Goal: Task Accomplishment & Management: Manage account settings

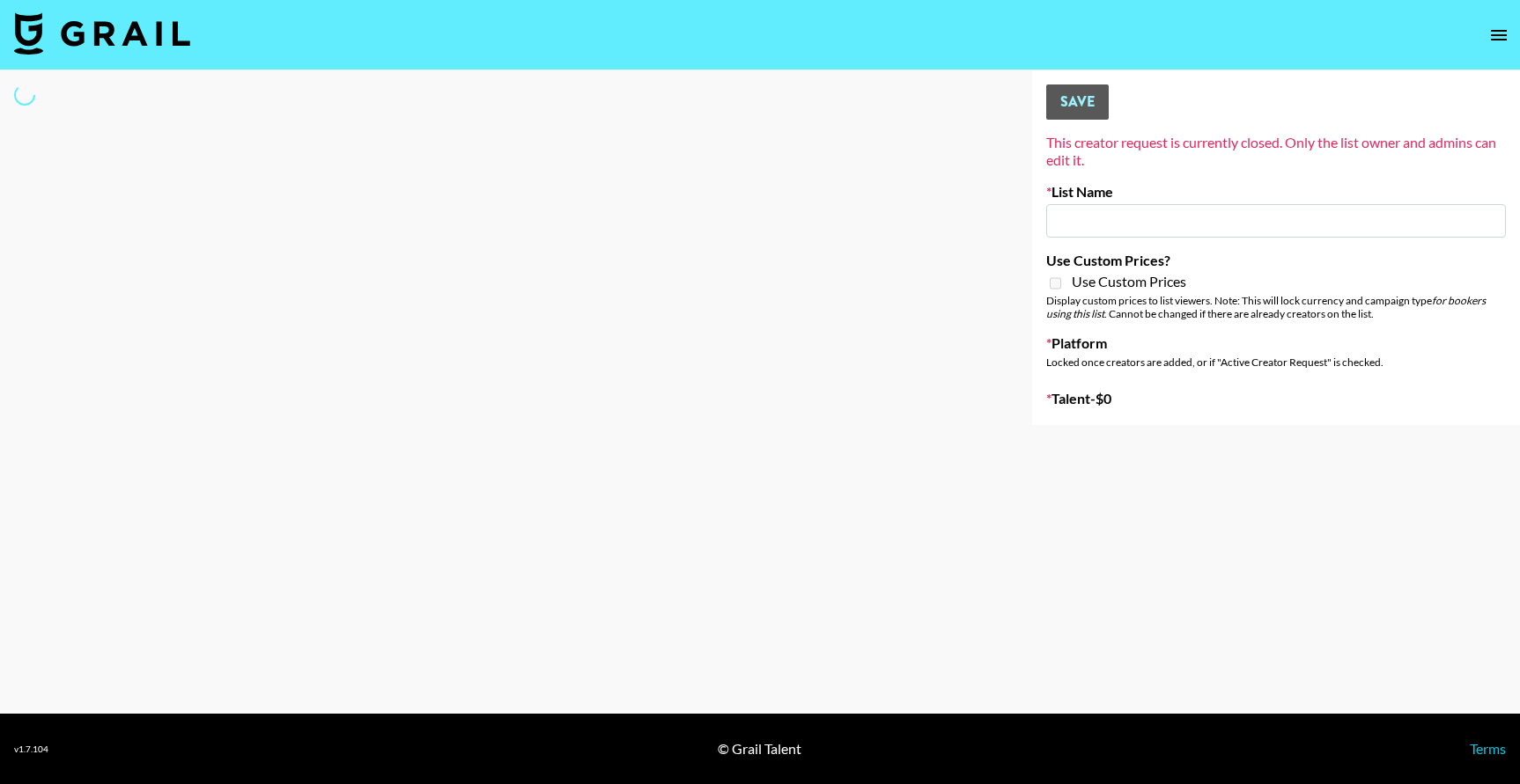
type input "Forever in a Day List"
select select "Song"
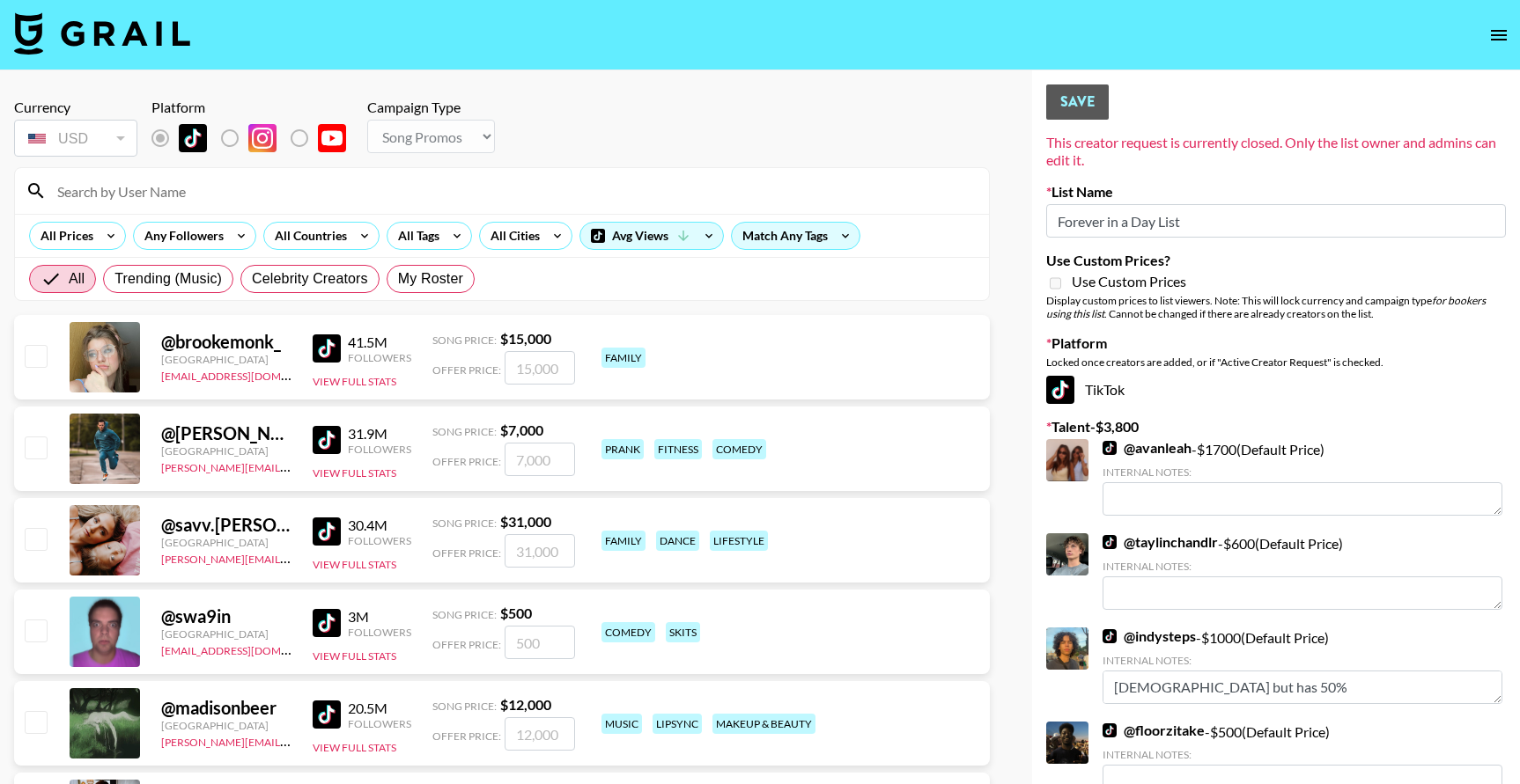
click at [127, 184] on input at bounding box center [513, 190] width 932 height 29
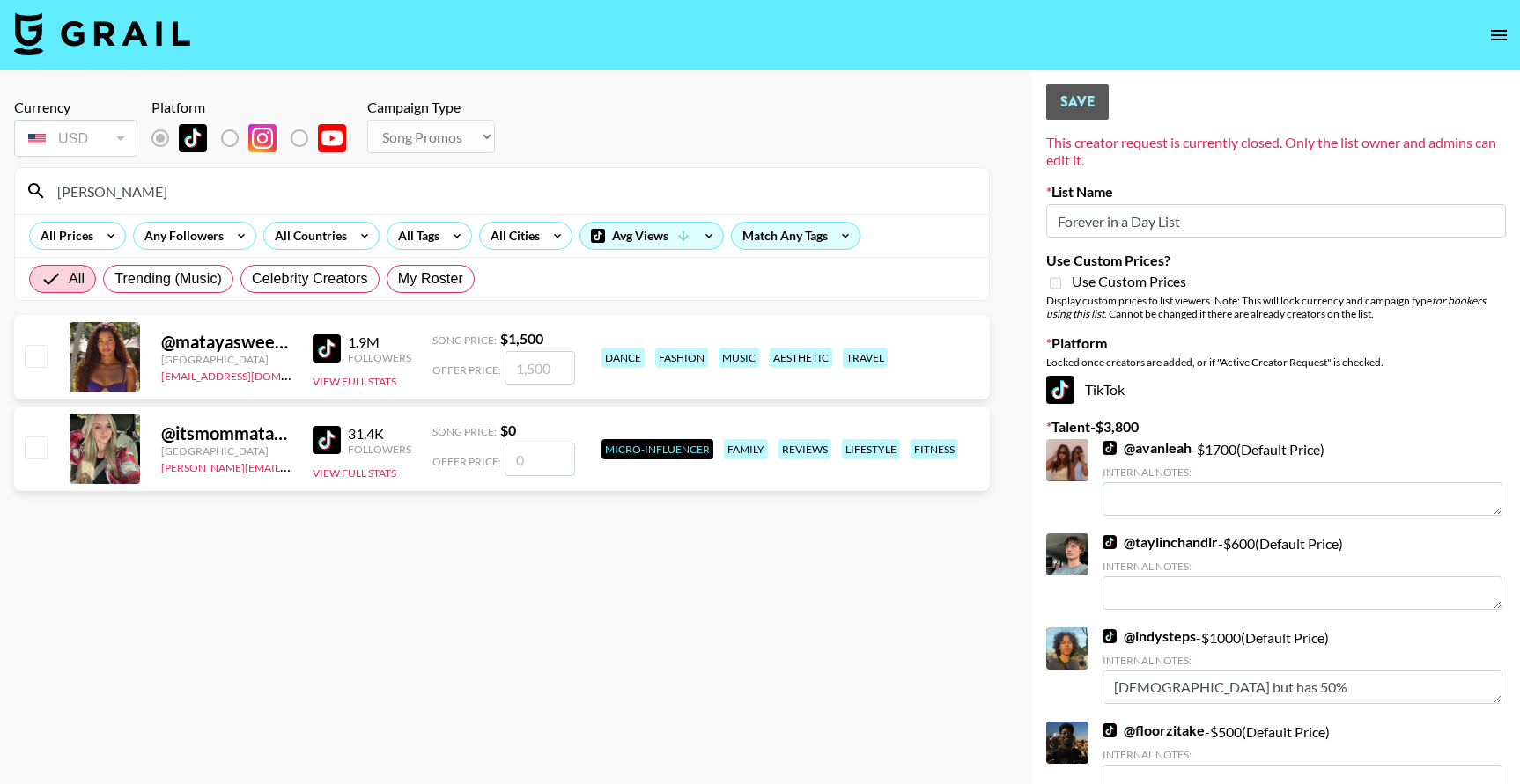
type input "[PERSON_NAME]"
click at [40, 352] on input "checkbox" at bounding box center [35, 355] width 21 height 21
checkbox input "true"
drag, startPoint x: 551, startPoint y: 369, endPoint x: 528, endPoint y: 367, distance: 23.1
click at [528, 367] on input "1500" at bounding box center [540, 368] width 71 height 33
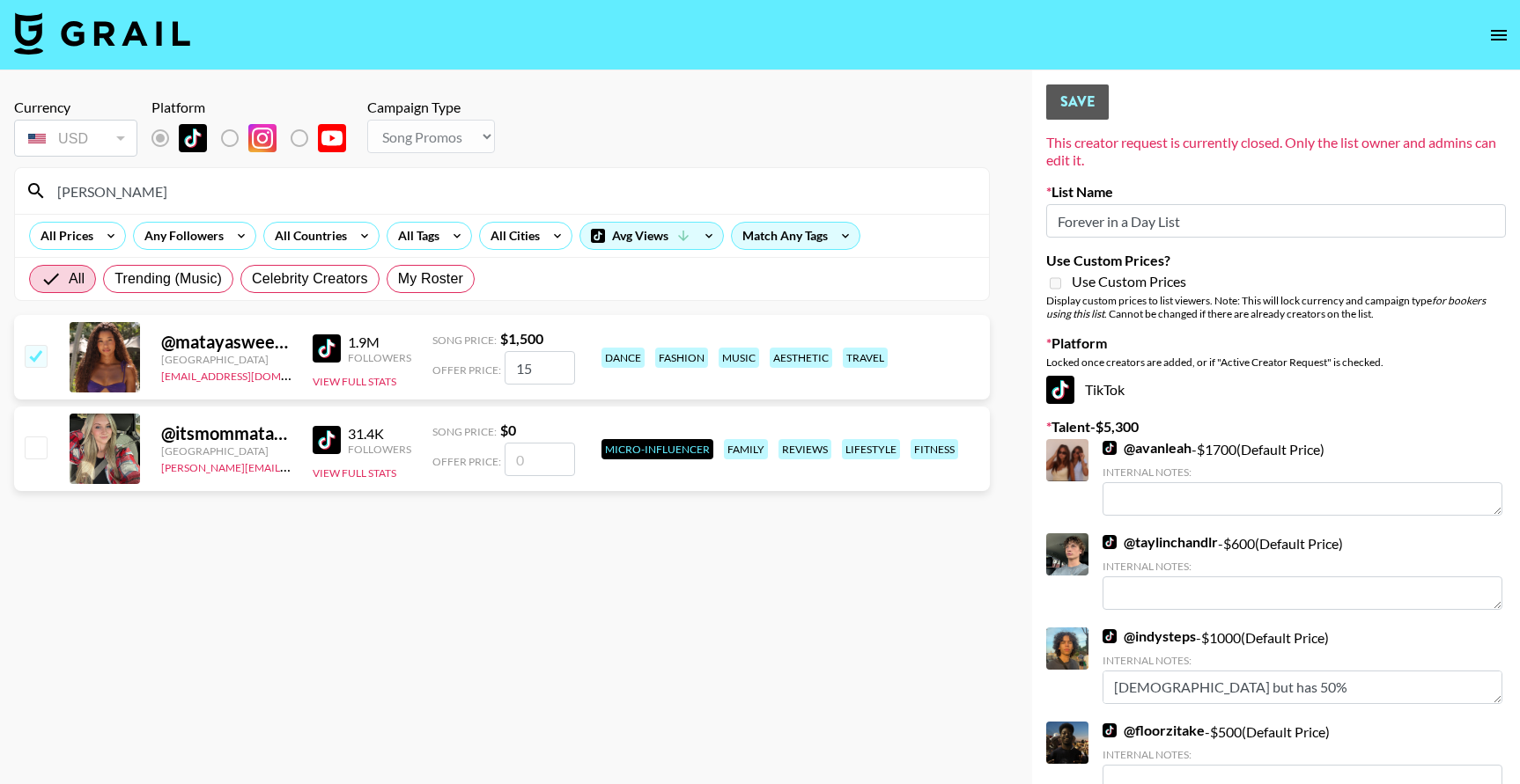
type input "1"
checkbox input "true"
type input "1000"
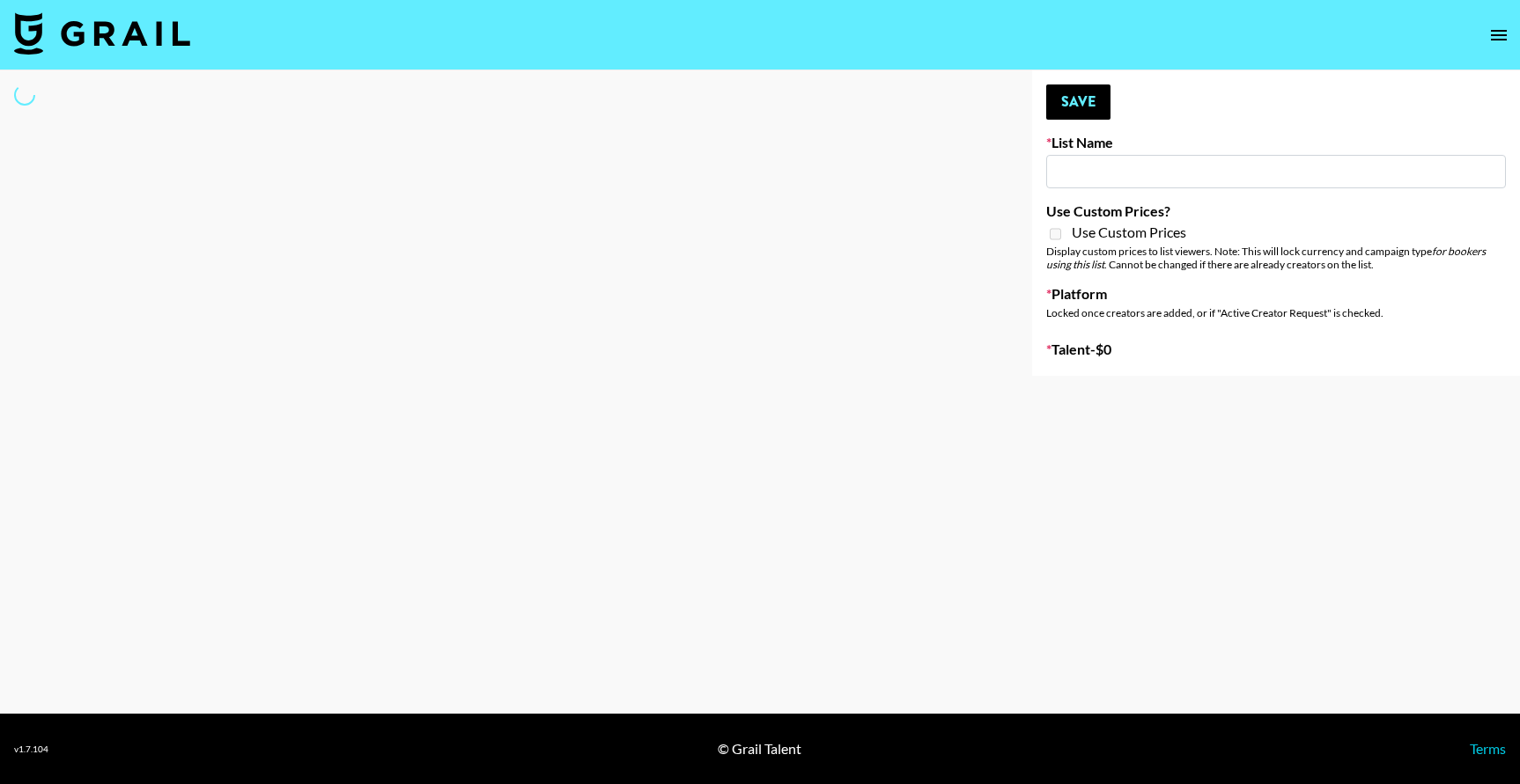
type input "Forever in a Day List"
select select "Song"
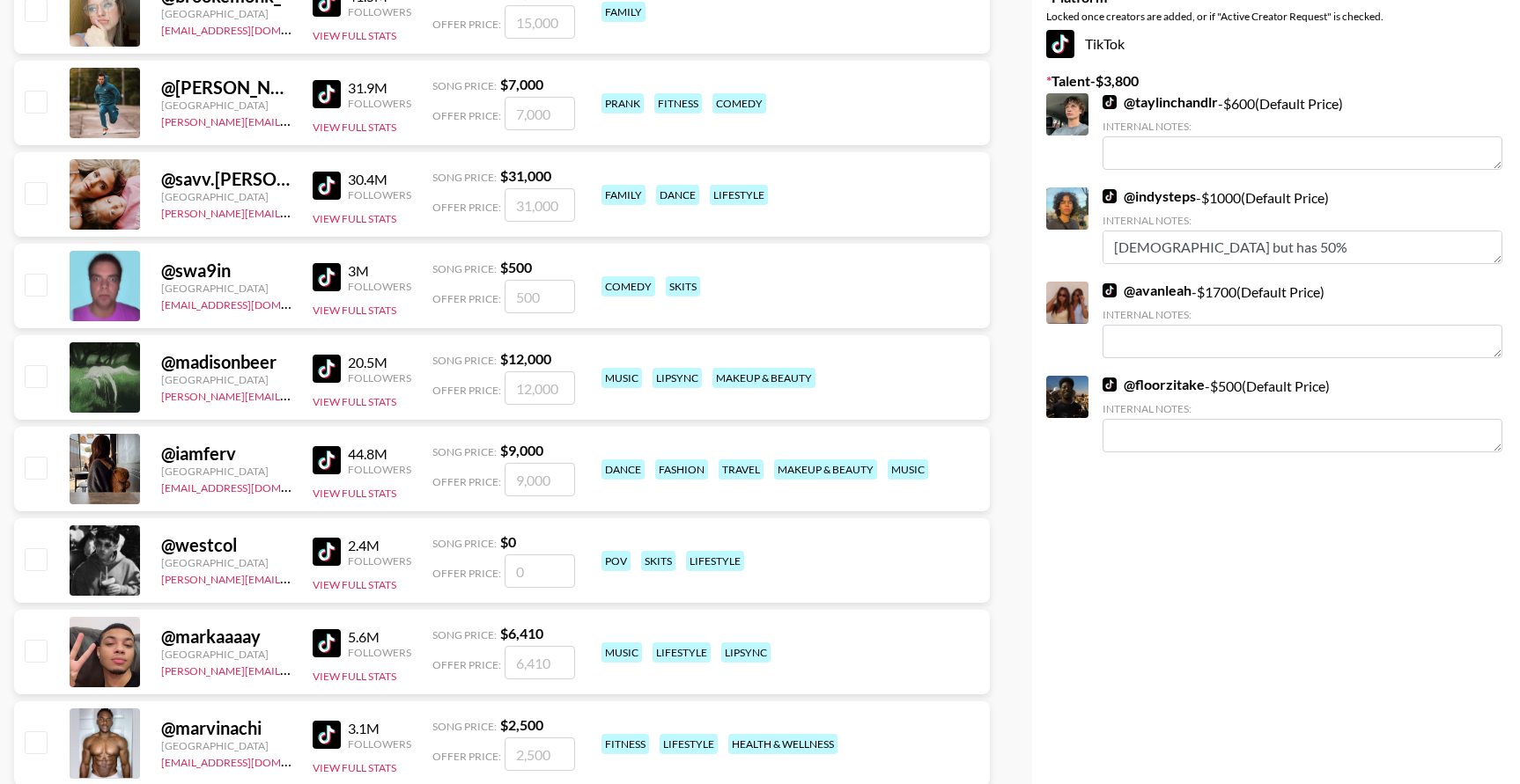
scroll to position [121, 0]
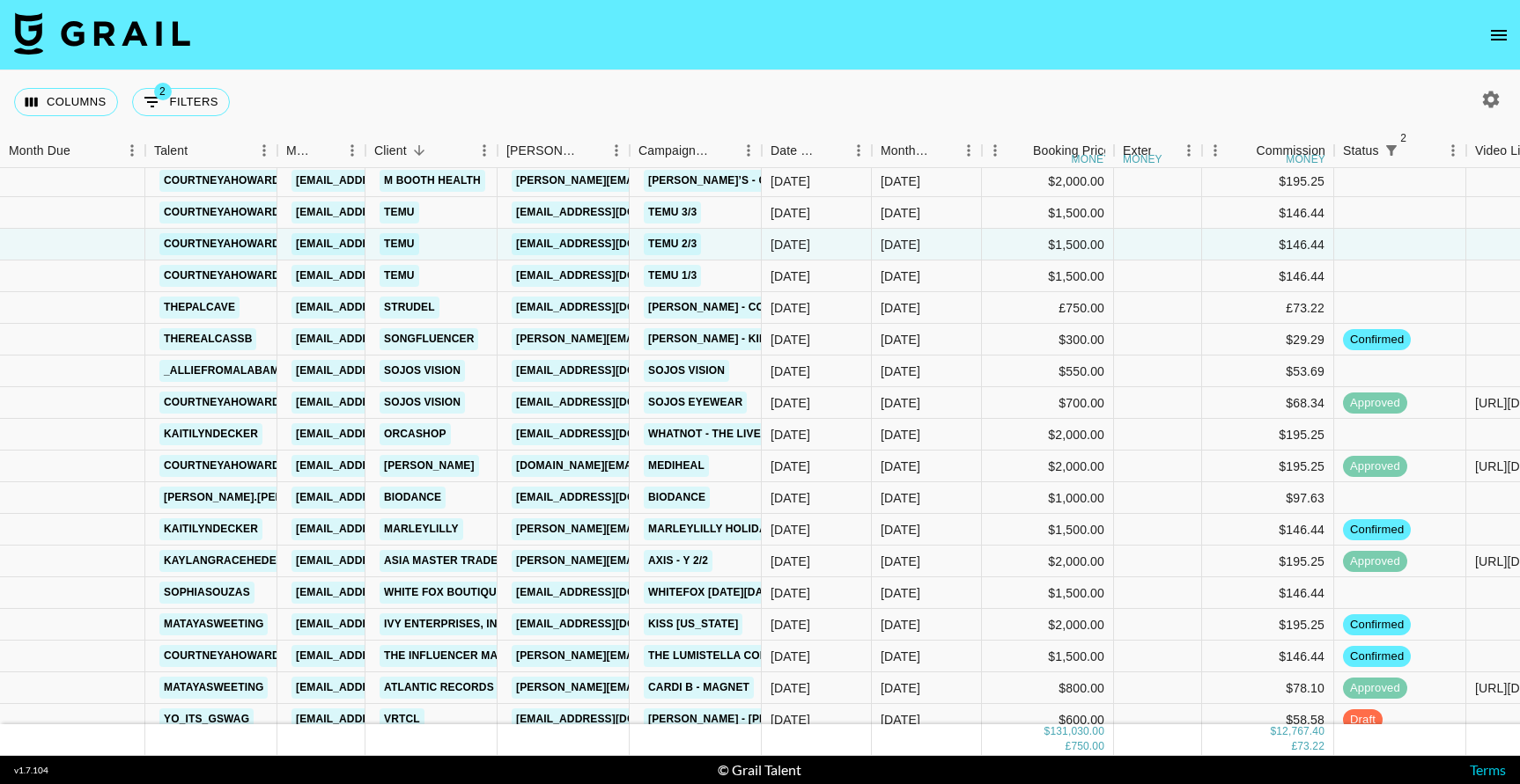
scroll to position [2496, 0]
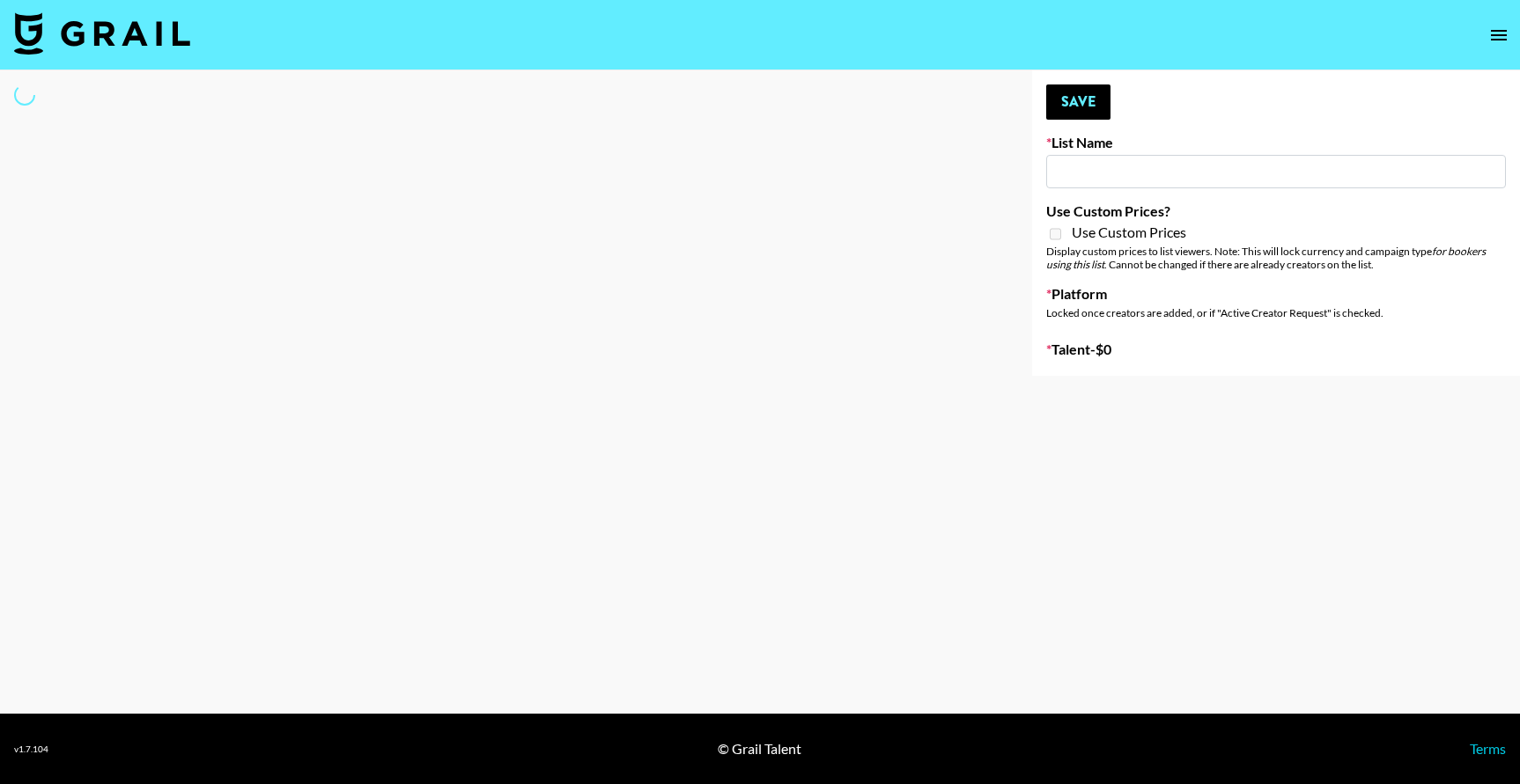
type input "Forever in a Day List"
select select "Song"
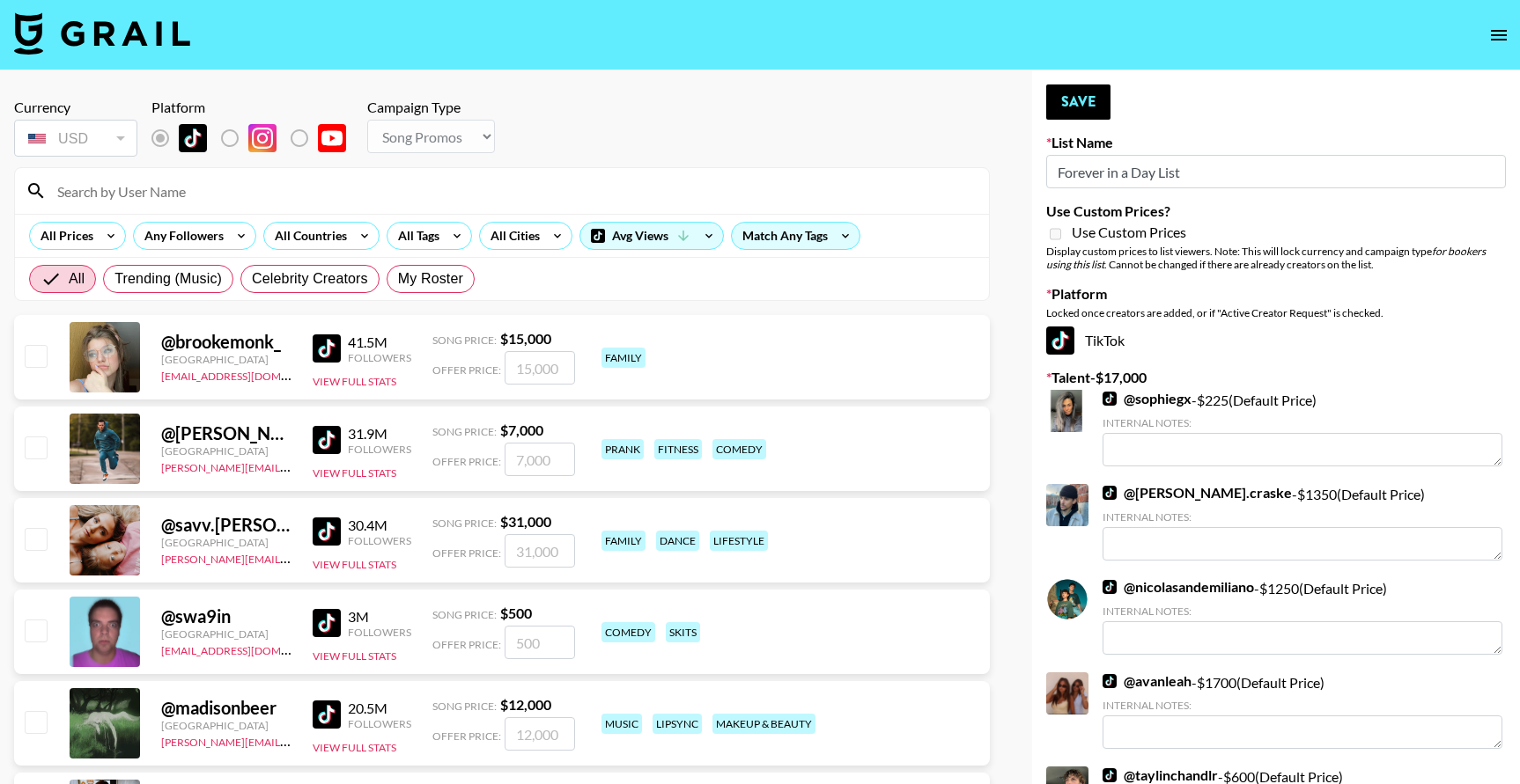
click at [709, 185] on input at bounding box center [513, 190] width 932 height 29
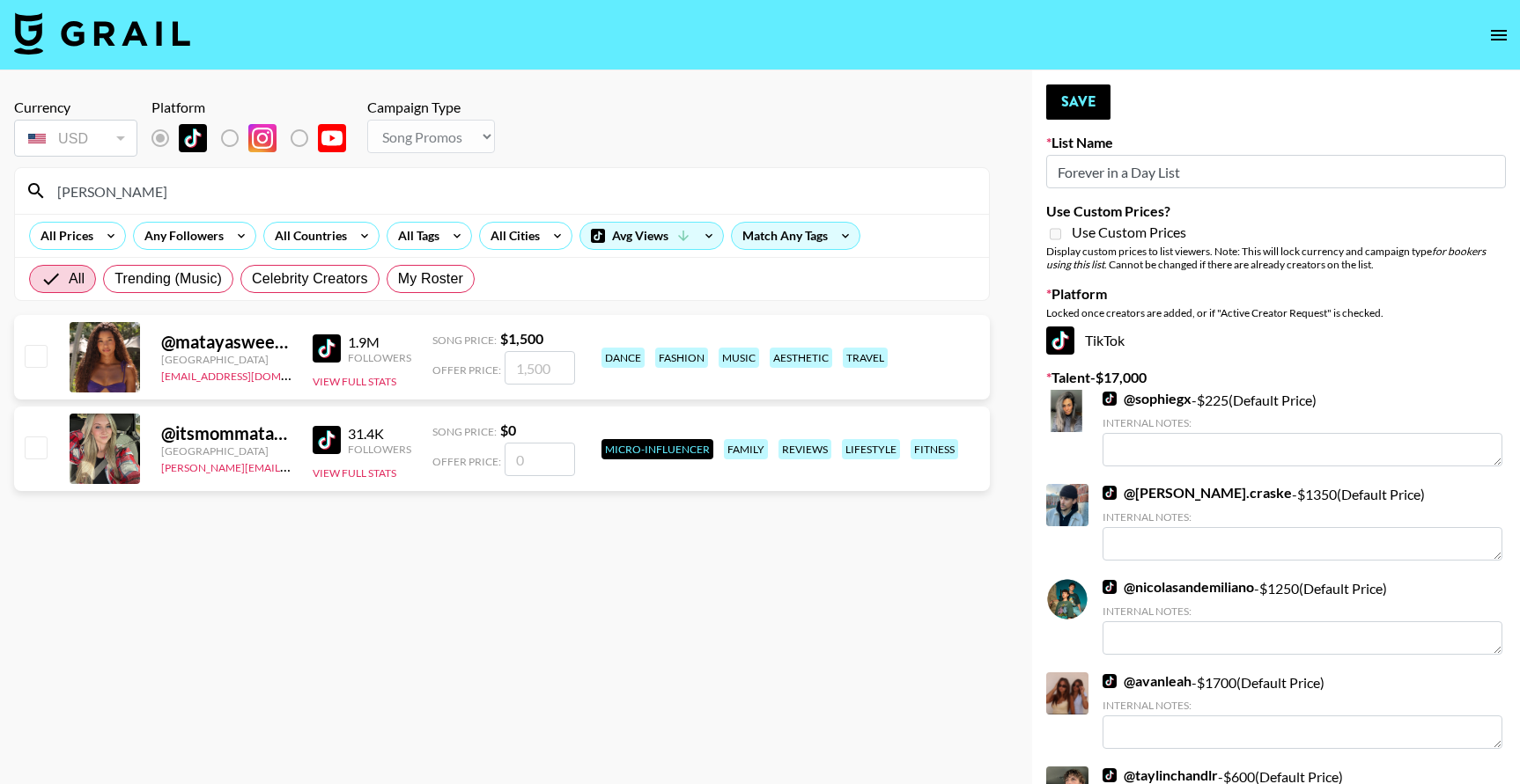
type input "[PERSON_NAME]"
click at [535, 361] on input "number" at bounding box center [540, 368] width 71 height 33
checkbox input "true"
type input "1000"
click at [1084, 104] on button "Save" at bounding box center [1078, 102] width 64 height 35
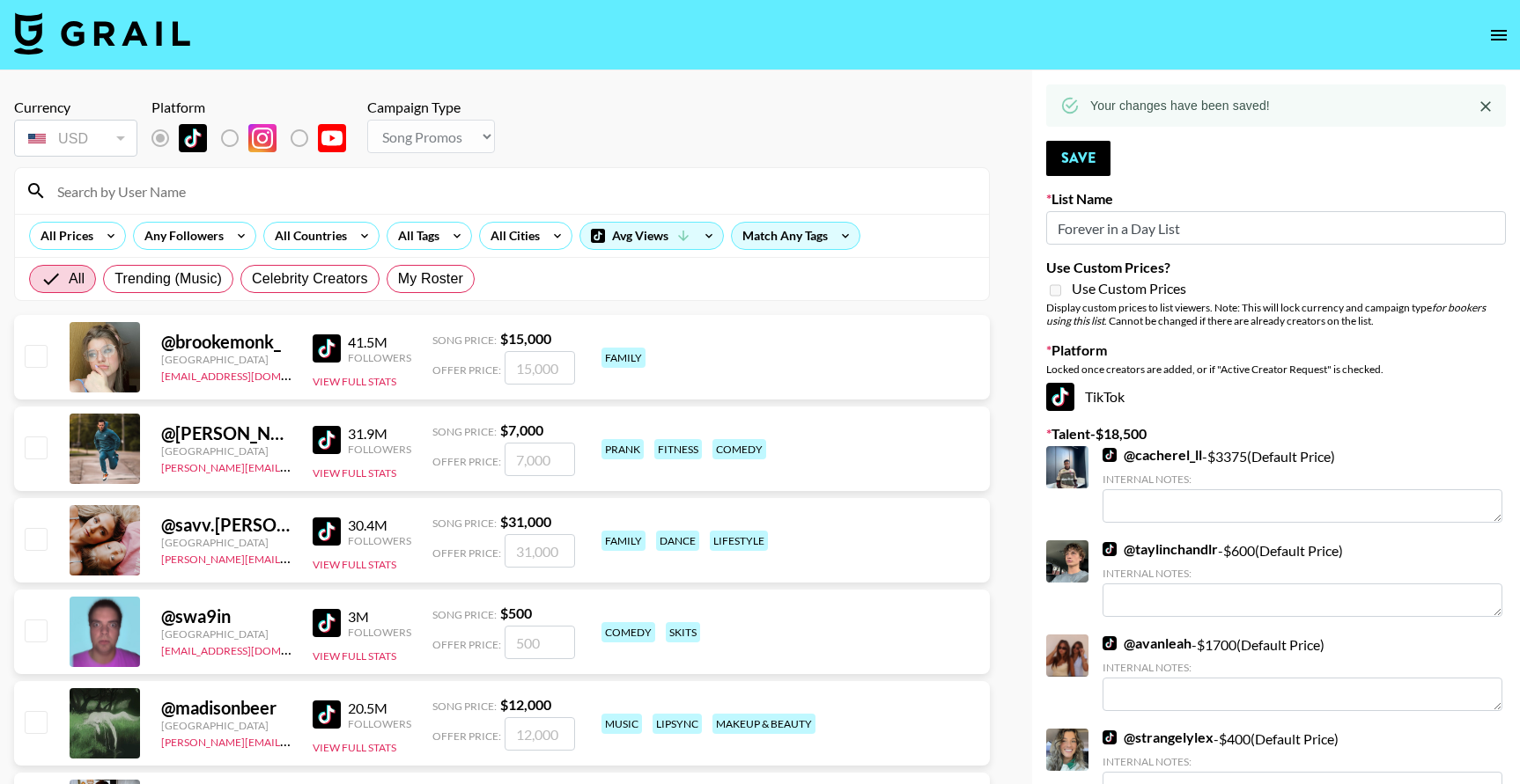
click at [331, 192] on input at bounding box center [513, 190] width 932 height 29
click at [105, 181] on input at bounding box center [513, 190] width 932 height 29
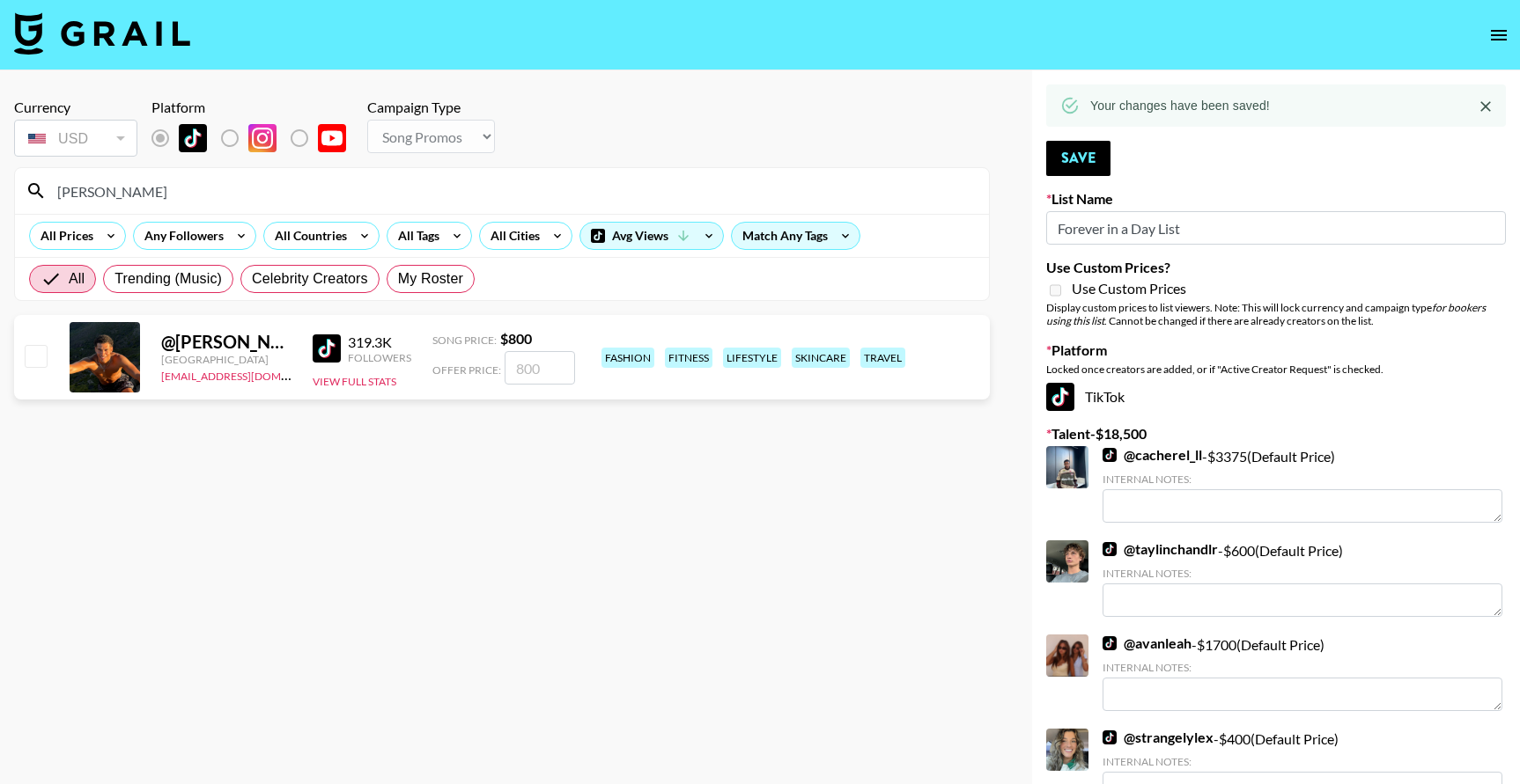
type input "[PERSON_NAME]"
click at [33, 360] on input "checkbox" at bounding box center [35, 355] width 21 height 21
checkbox input "true"
type input "800"
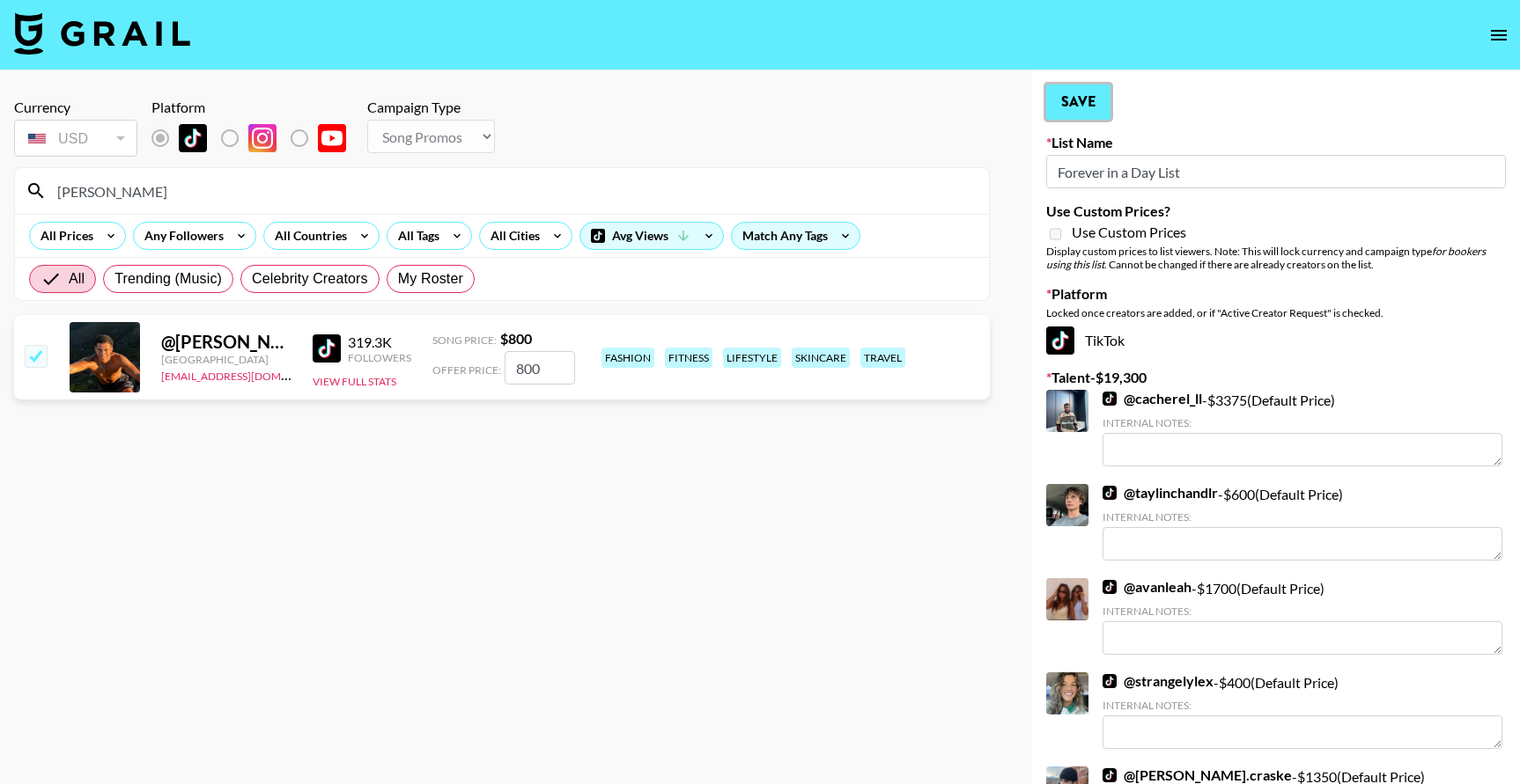
click at [1081, 98] on button "Save" at bounding box center [1078, 102] width 64 height 35
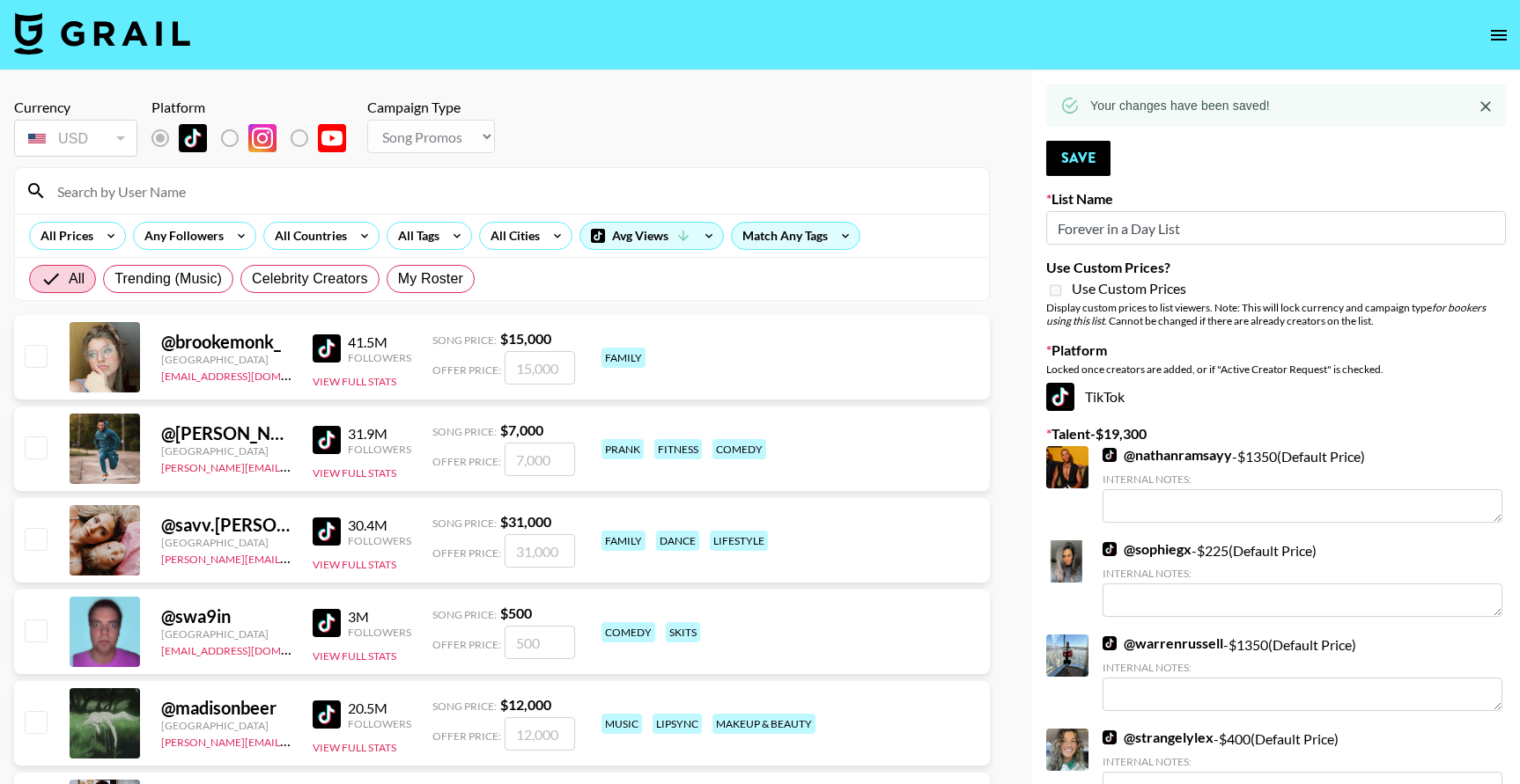
click at [352, 183] on input at bounding box center [513, 190] width 932 height 29
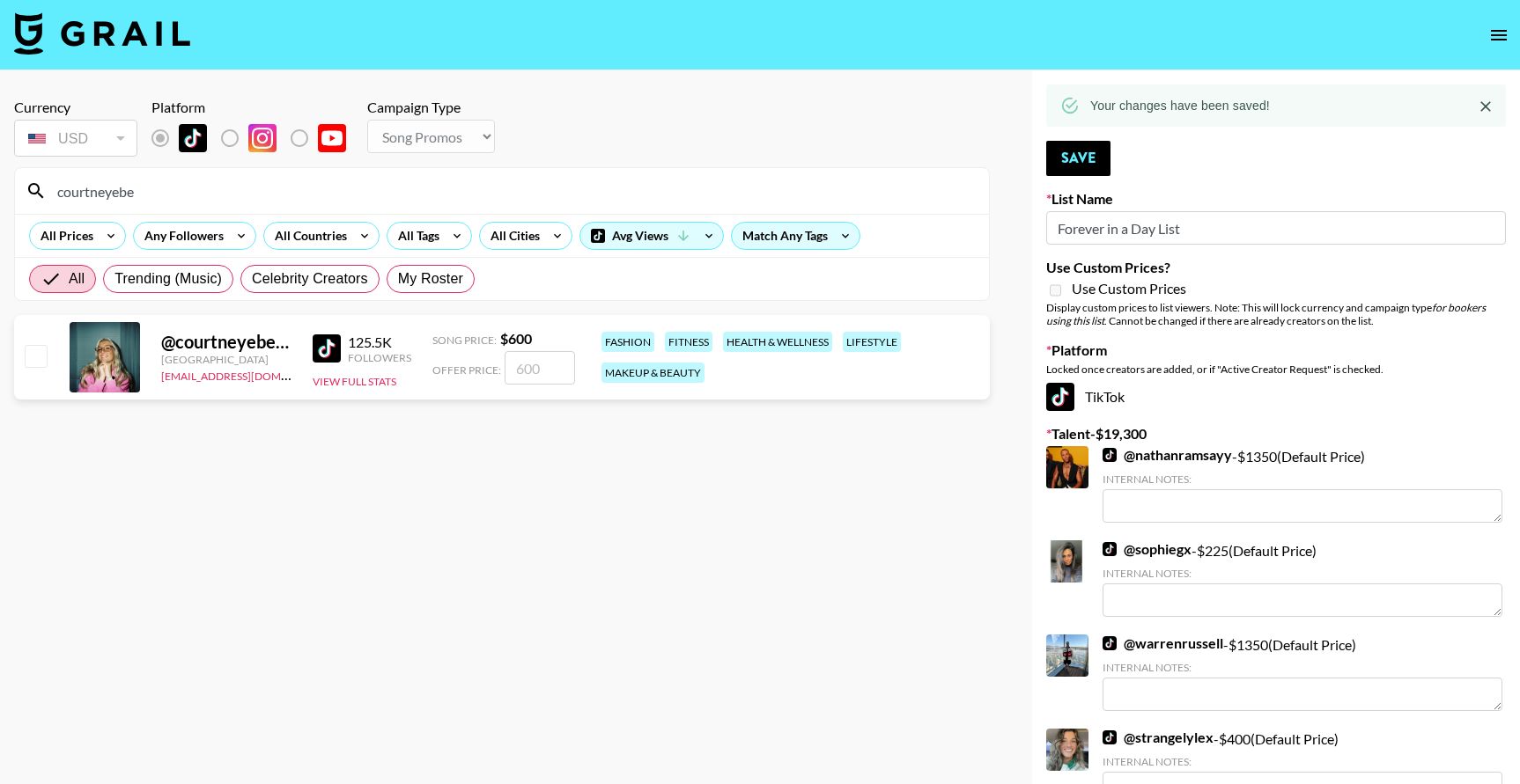
type input "courtneyebe"
click at [35, 352] on input "checkbox" at bounding box center [35, 355] width 21 height 21
checkbox input "true"
type input "600"
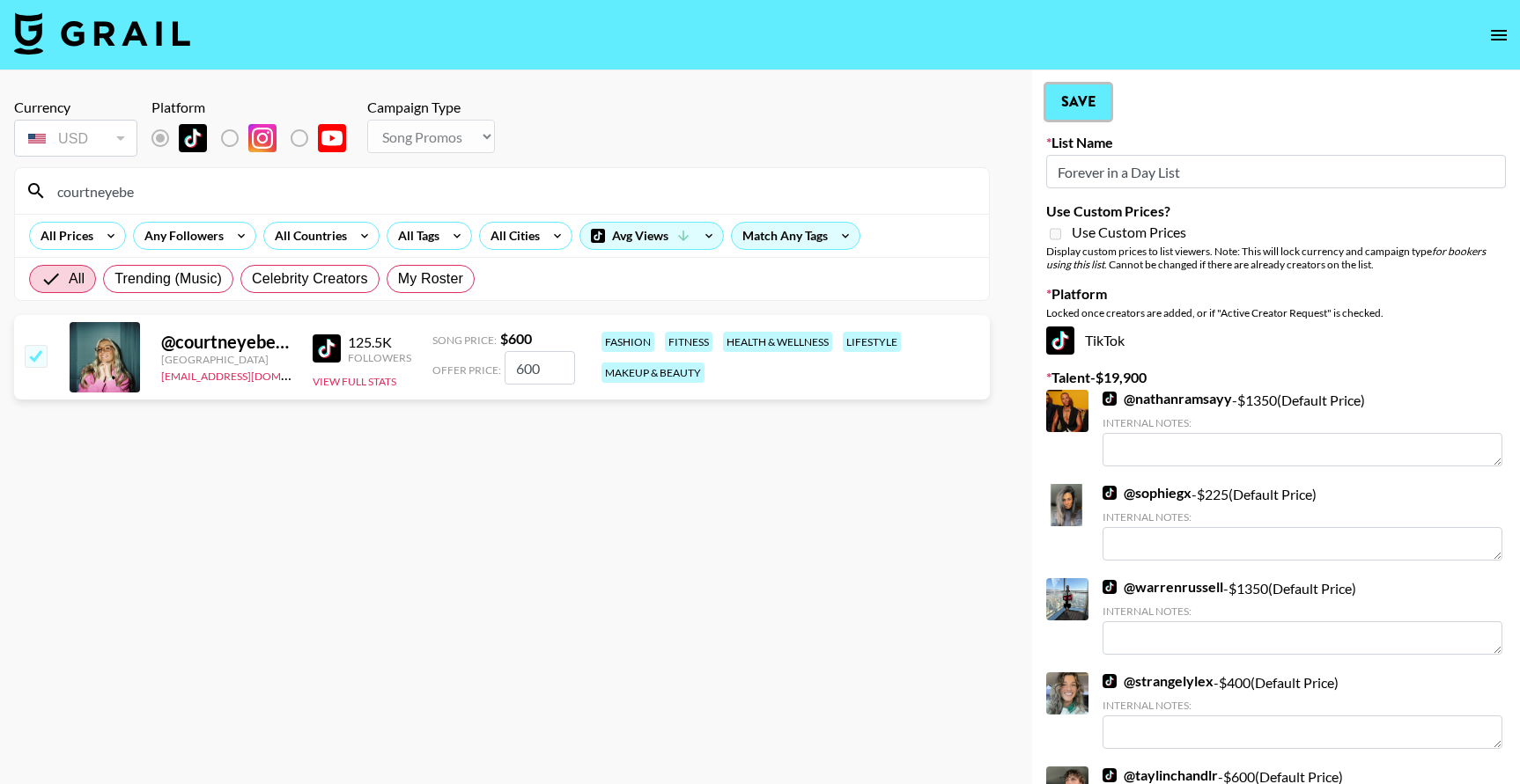
click at [1076, 107] on button "Save" at bounding box center [1078, 102] width 64 height 35
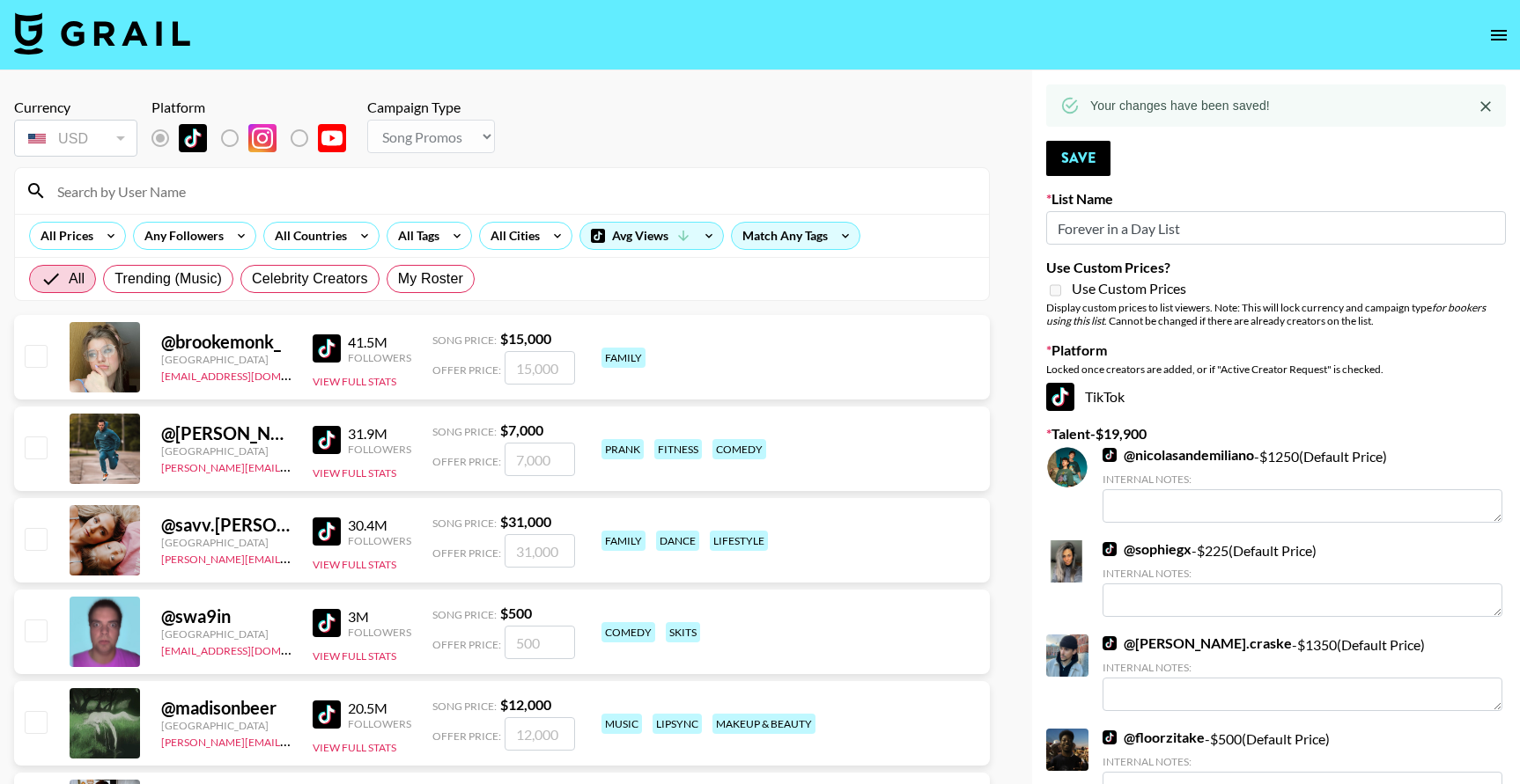
click at [267, 190] on input at bounding box center [513, 190] width 932 height 29
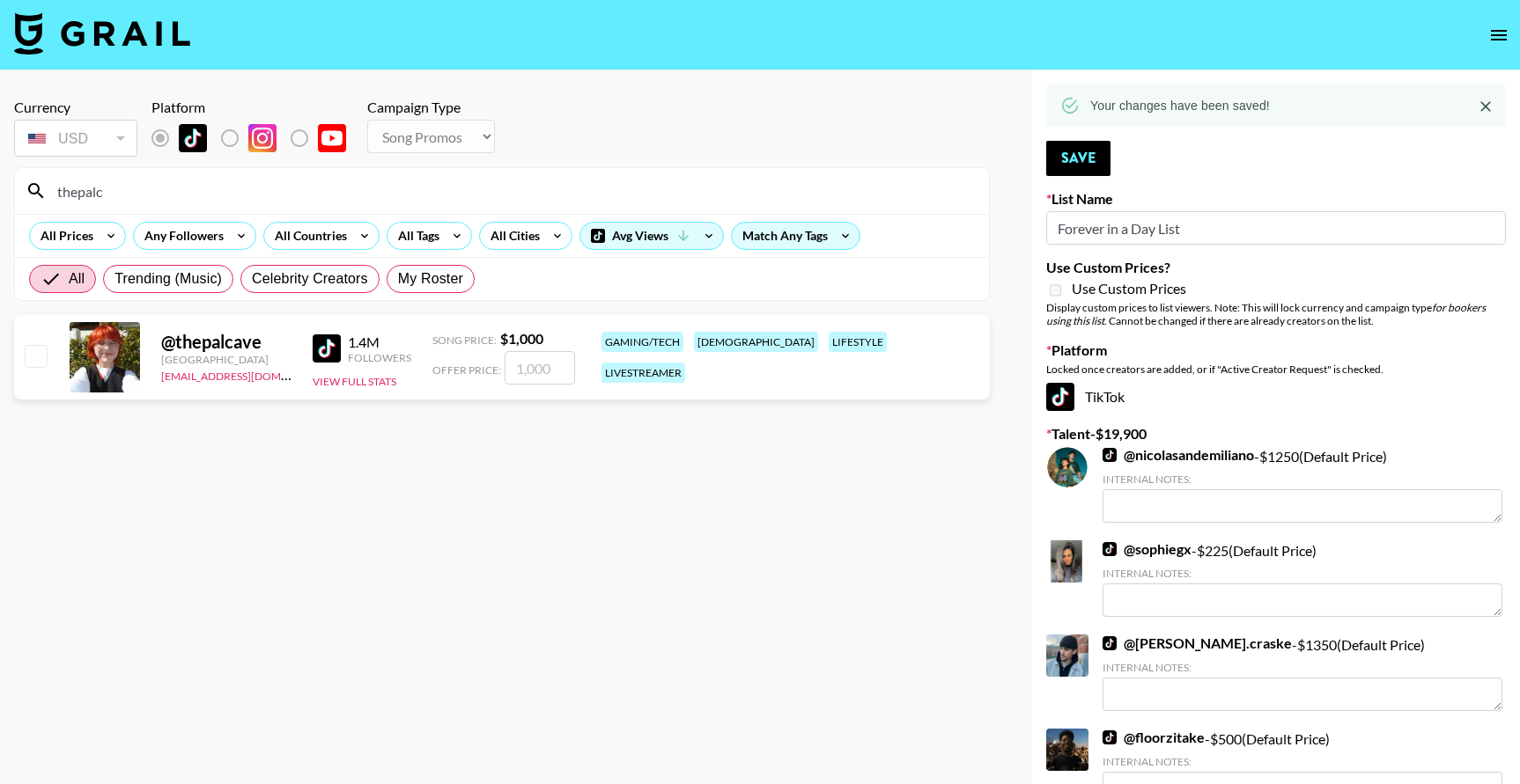
type input "thepalc"
click at [35, 363] on input "checkbox" at bounding box center [35, 355] width 21 height 21
checkbox input "true"
type input "1000"
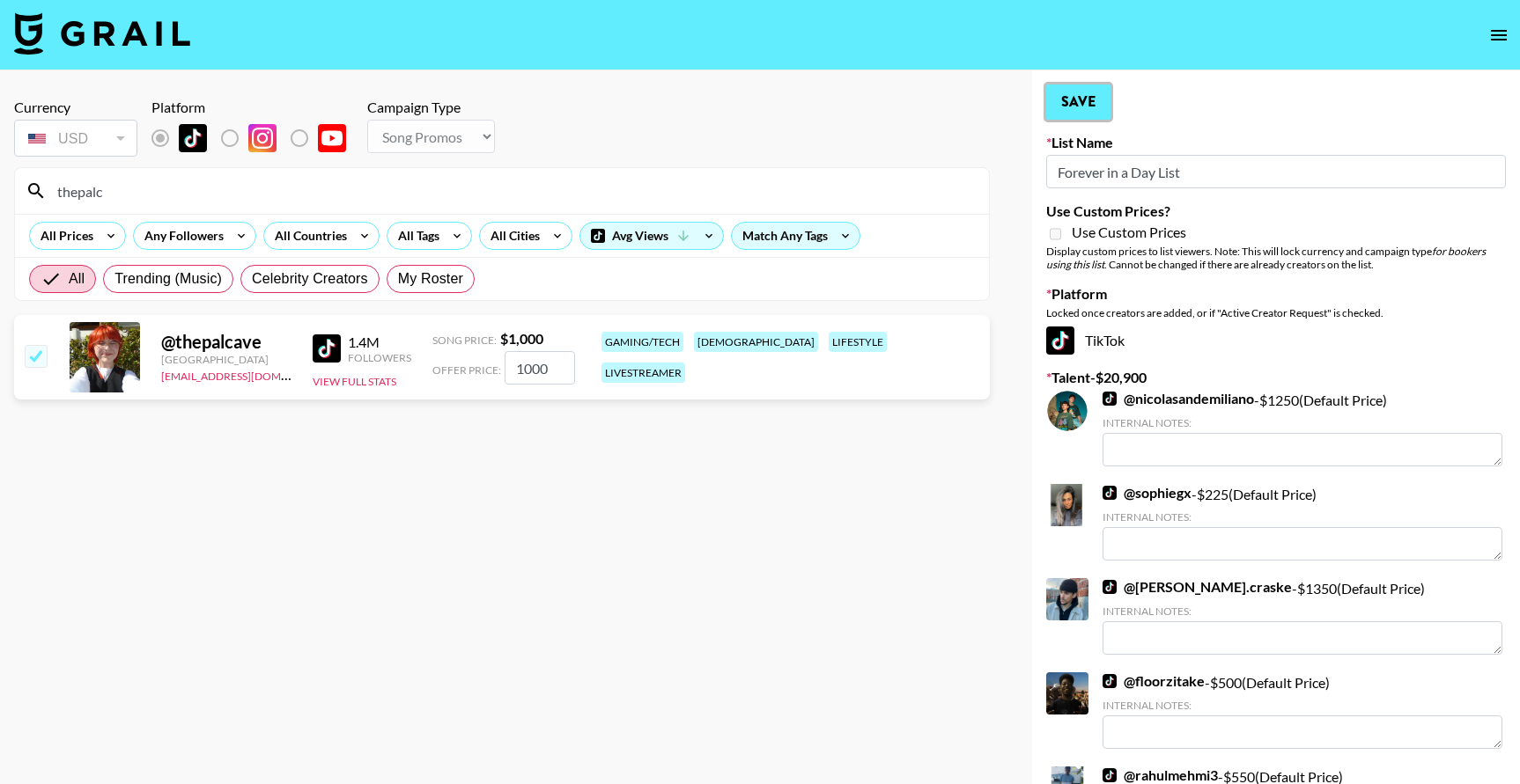
click at [1088, 98] on button "Save" at bounding box center [1078, 102] width 64 height 35
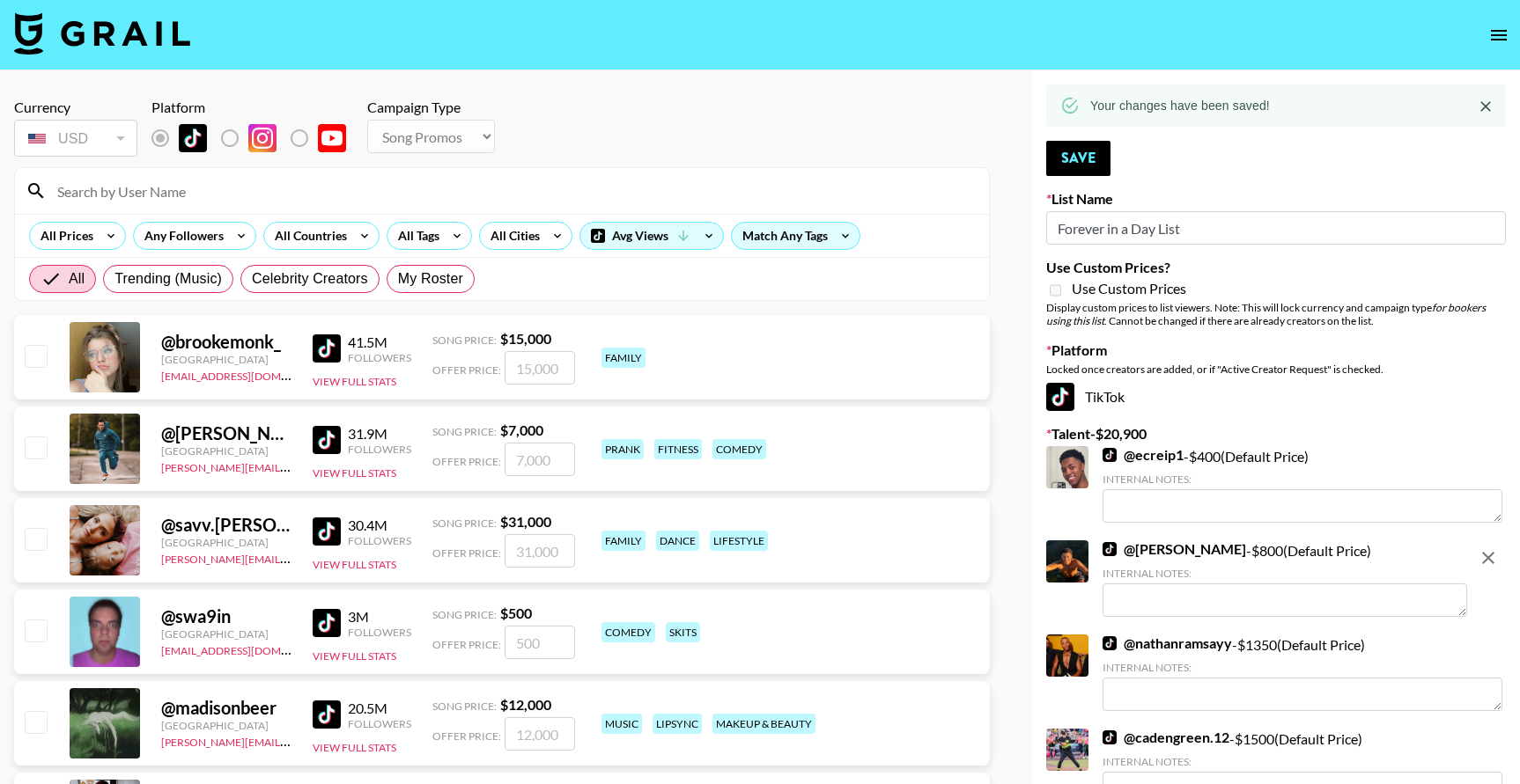
click at [262, 174] on div at bounding box center [502, 191] width 974 height 46
click at [262, 203] on input at bounding box center [513, 190] width 932 height 29
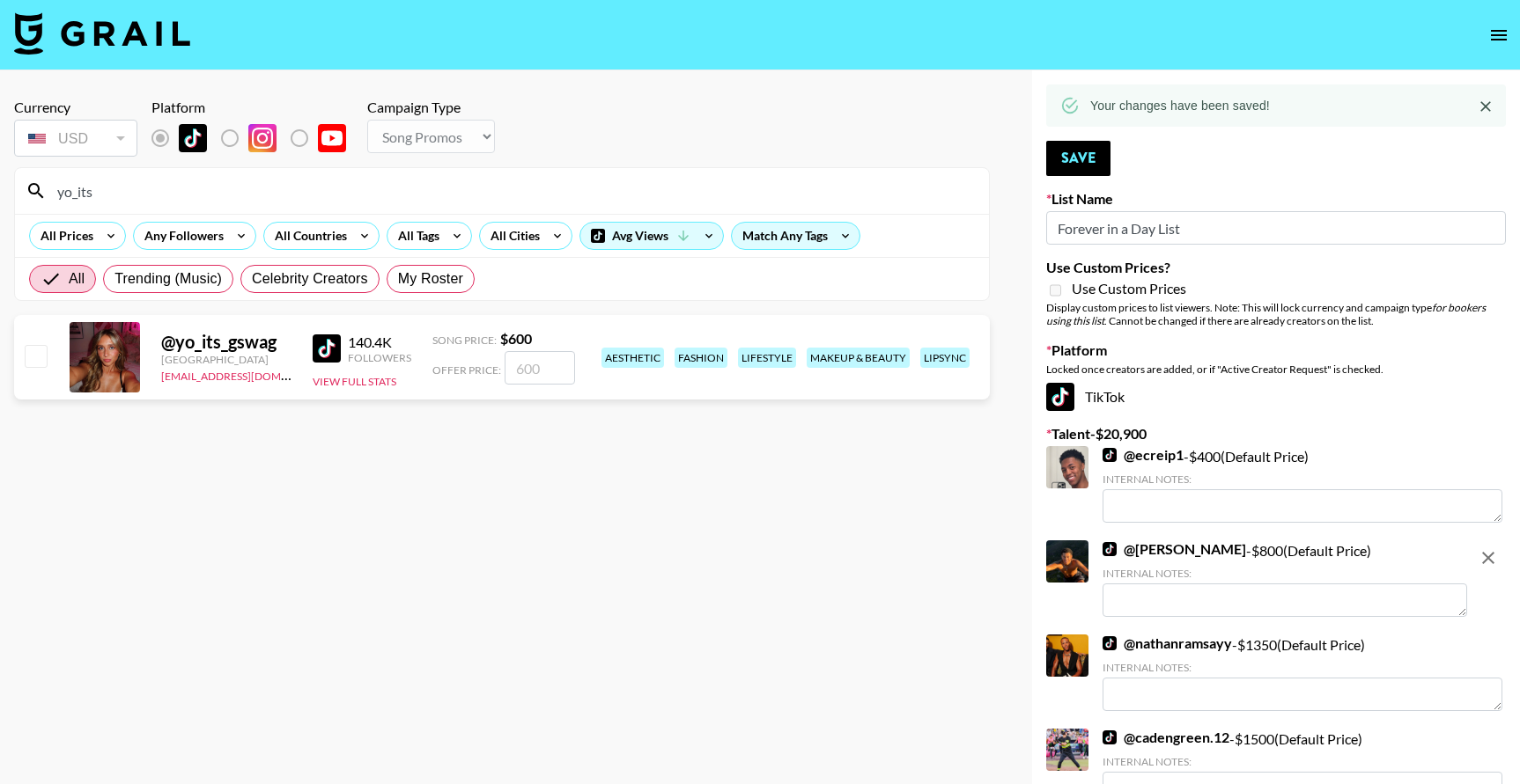
type input "yo_its"
click at [48, 347] on div at bounding box center [35, 357] width 28 height 30
click at [42, 358] on input "checkbox" at bounding box center [35, 355] width 21 height 21
checkbox input "true"
type input "600"
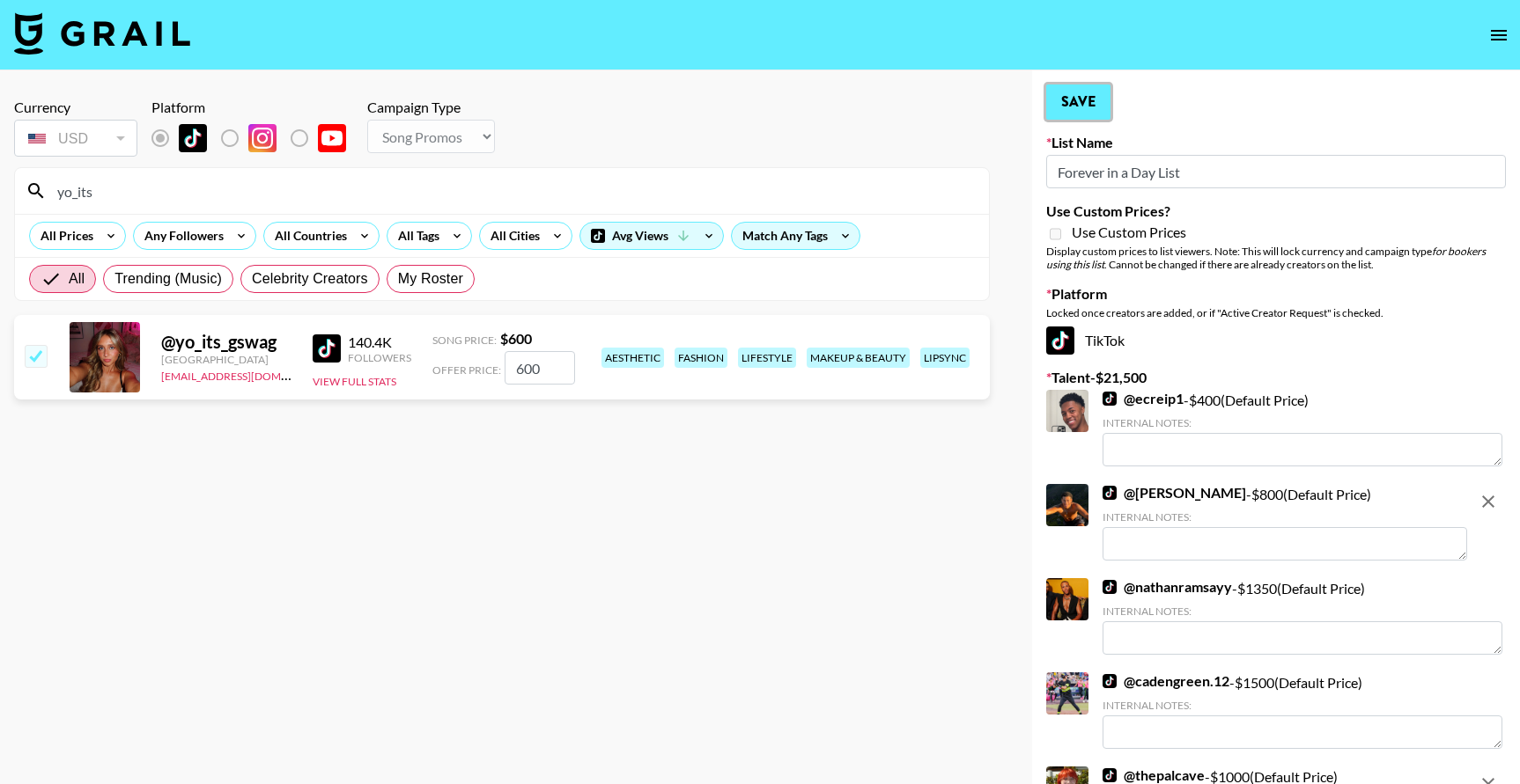
click at [1072, 110] on button "Save" at bounding box center [1078, 102] width 64 height 35
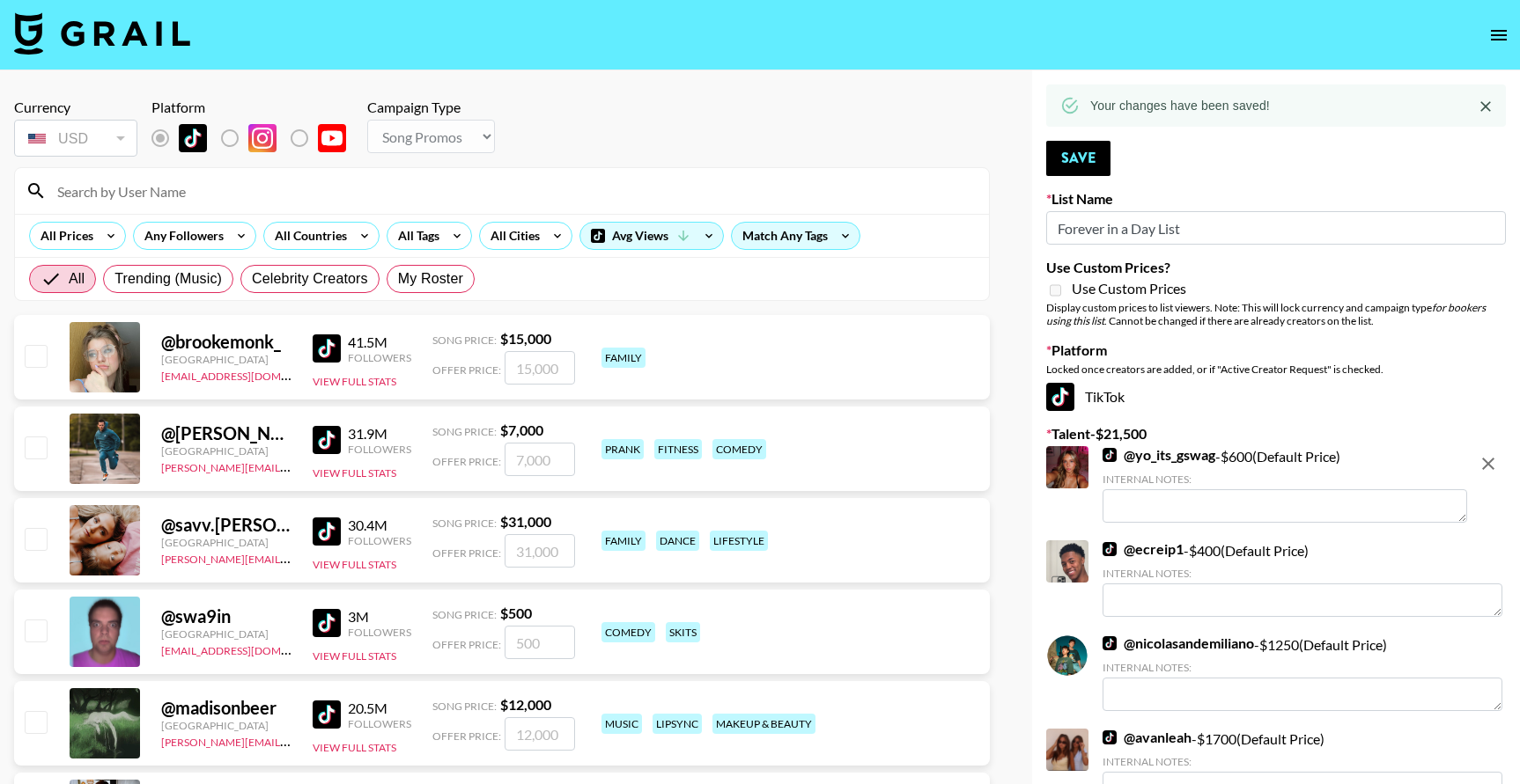
click at [349, 178] on input at bounding box center [513, 190] width 932 height 29
